Goal: Navigation & Orientation: Understand site structure

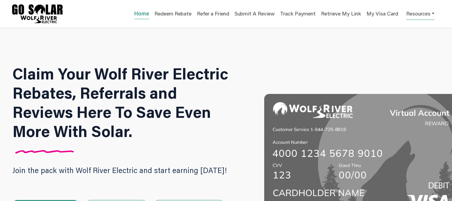
click at [434, 15] on link "Resources" at bounding box center [420, 13] width 28 height 13
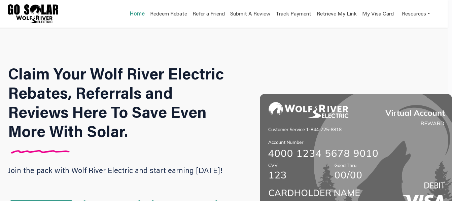
scroll to position [0, 5]
click at [134, 13] on link "Home" at bounding box center [137, 14] width 15 height 9
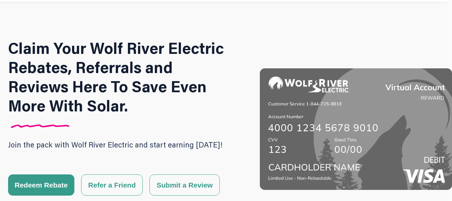
scroll to position [0, 5]
